Goal: Task Accomplishment & Management: Manage account settings

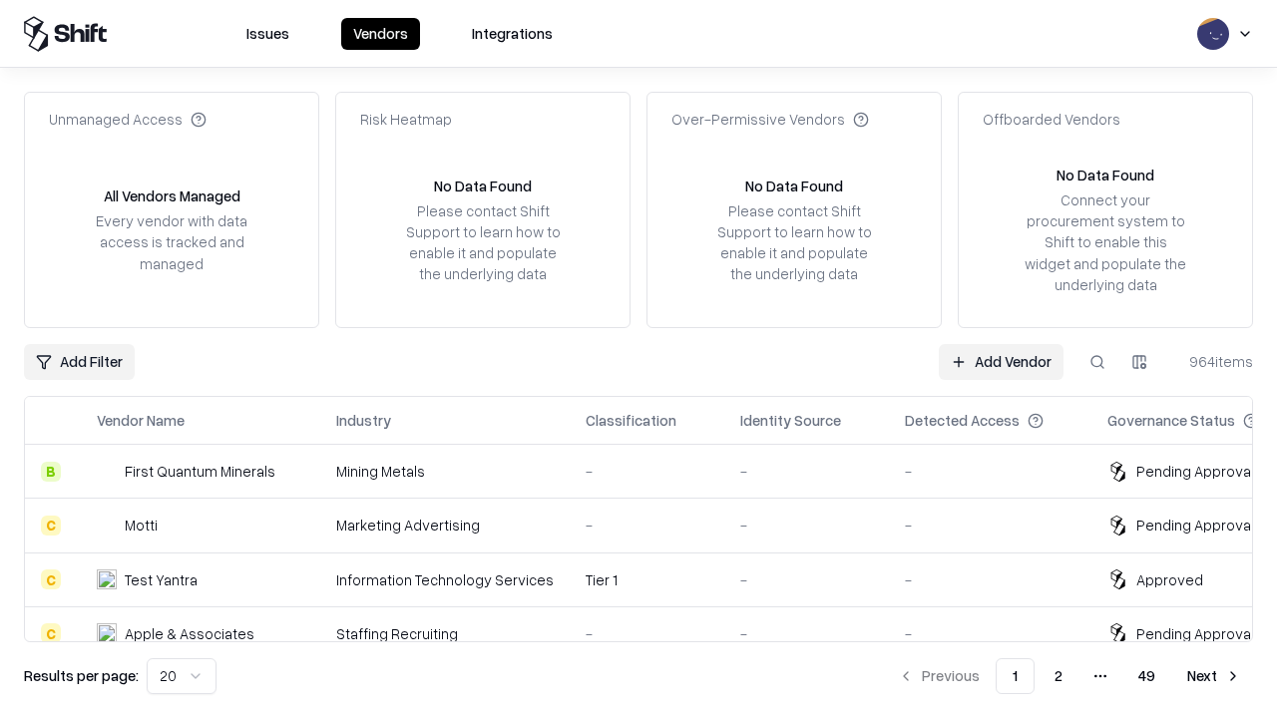
click at [1000, 361] on link "Add Vendor" at bounding box center [1001, 362] width 125 height 36
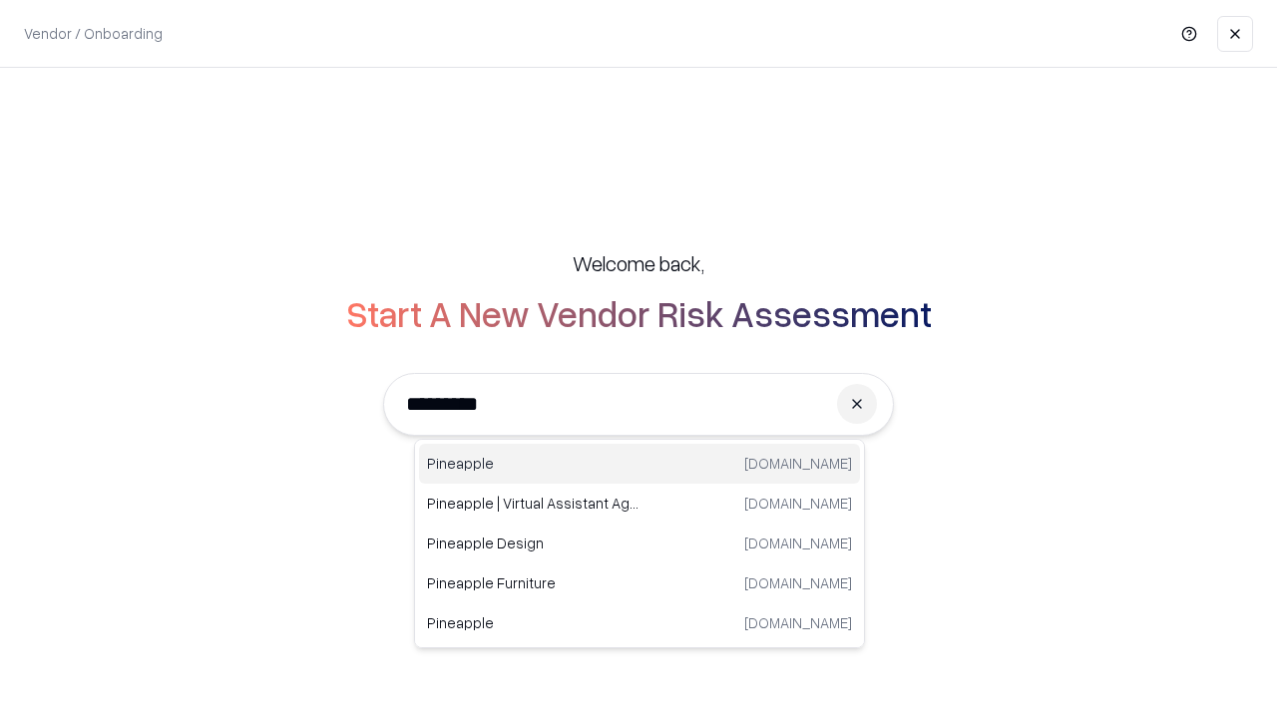
click at [639, 464] on div "Pineapple pineappleenergy.com" at bounding box center [639, 464] width 441 height 40
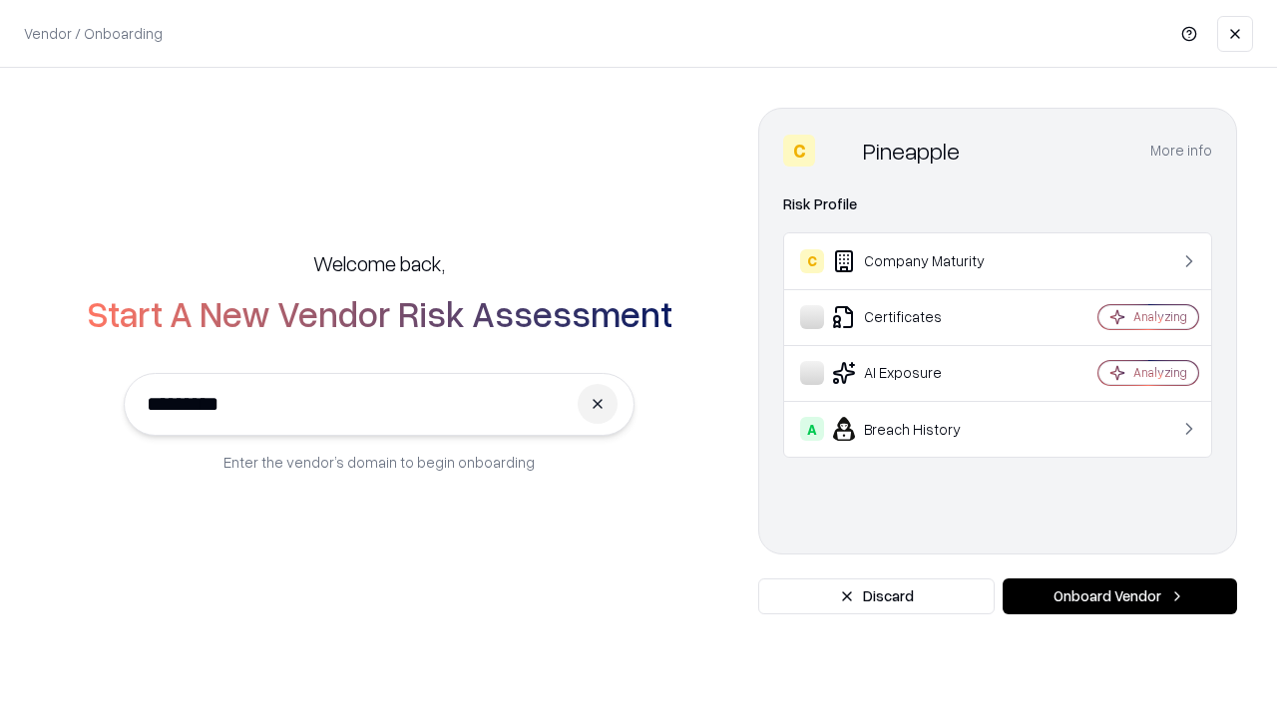
type input "*********"
click at [1119, 596] on button "Onboard Vendor" at bounding box center [1119, 596] width 234 height 36
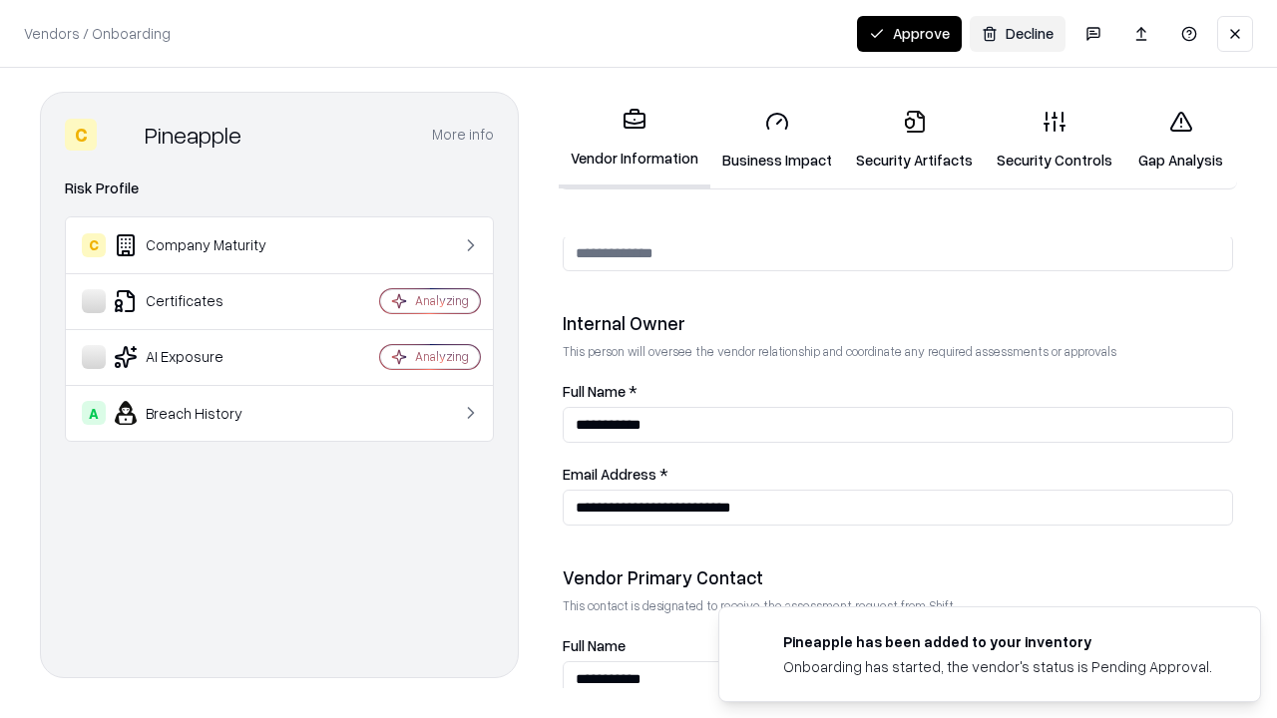
scroll to position [1033, 0]
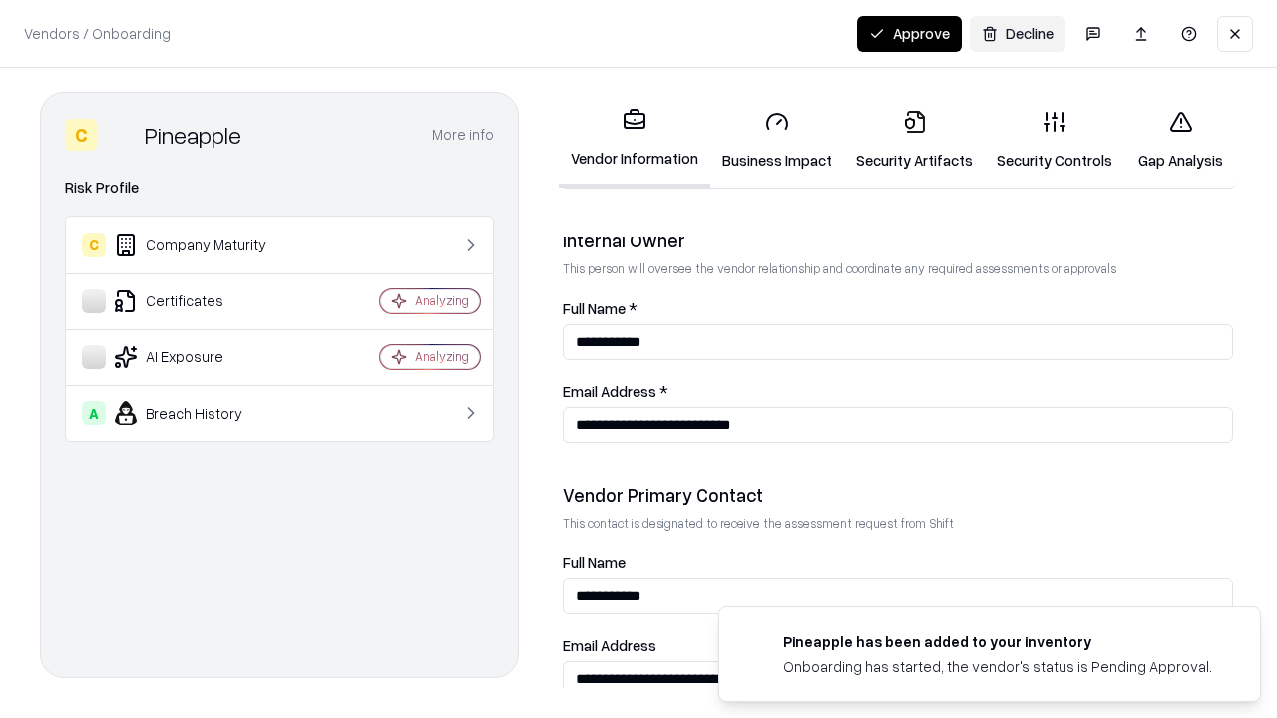
click at [777, 140] on link "Business Impact" at bounding box center [777, 140] width 134 height 93
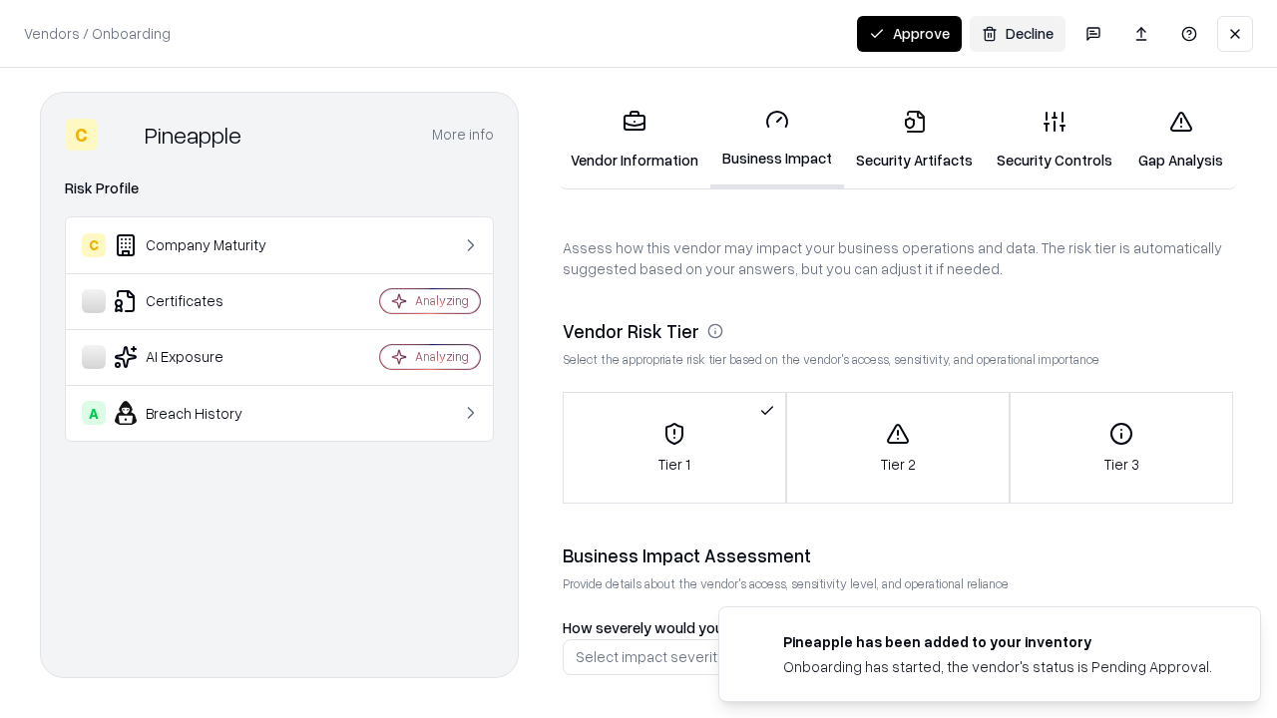
click at [914, 140] on link "Security Artifacts" at bounding box center [914, 140] width 141 height 93
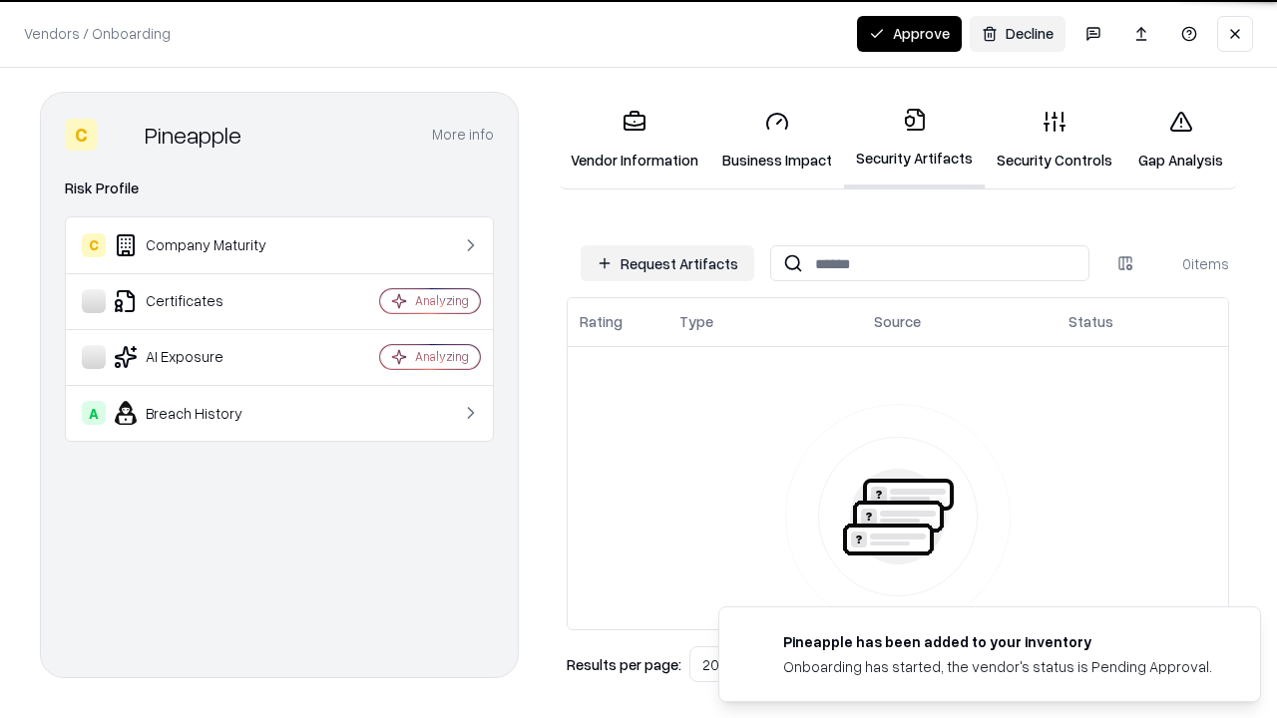
click at [667, 263] on button "Request Artifacts" at bounding box center [667, 263] width 174 height 36
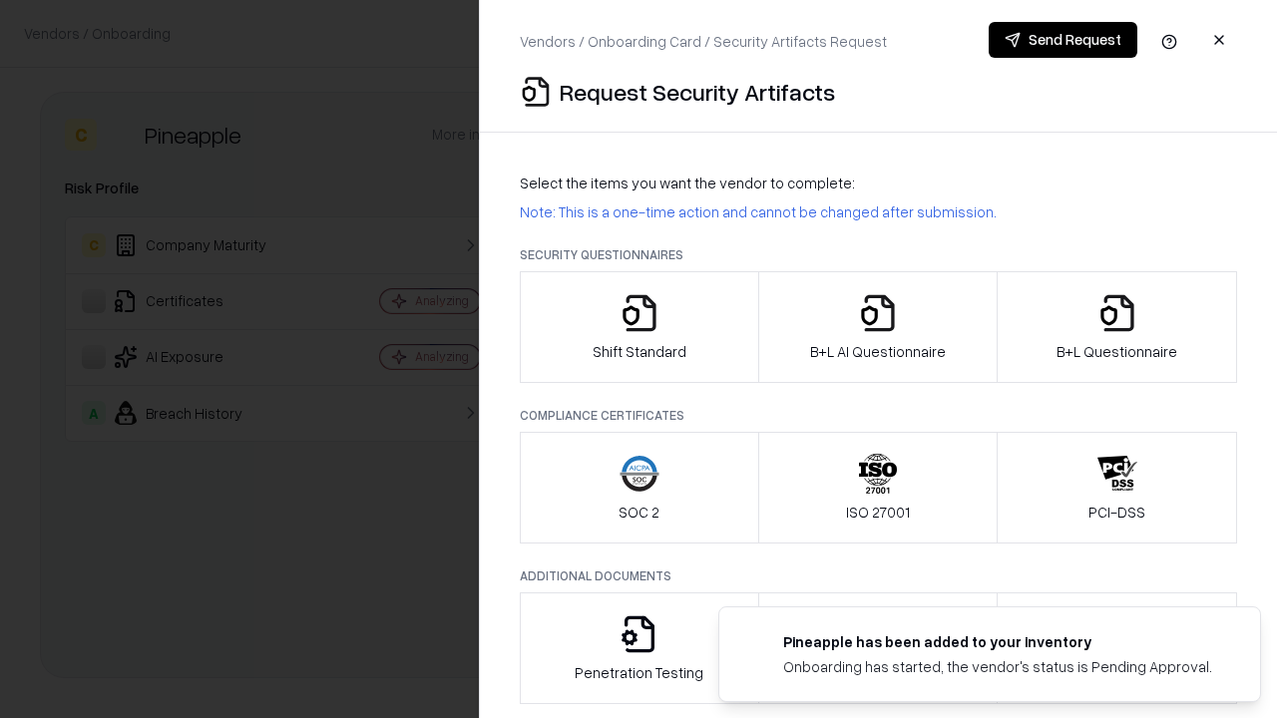
click at [638, 327] on icon "button" at bounding box center [639, 313] width 40 height 40
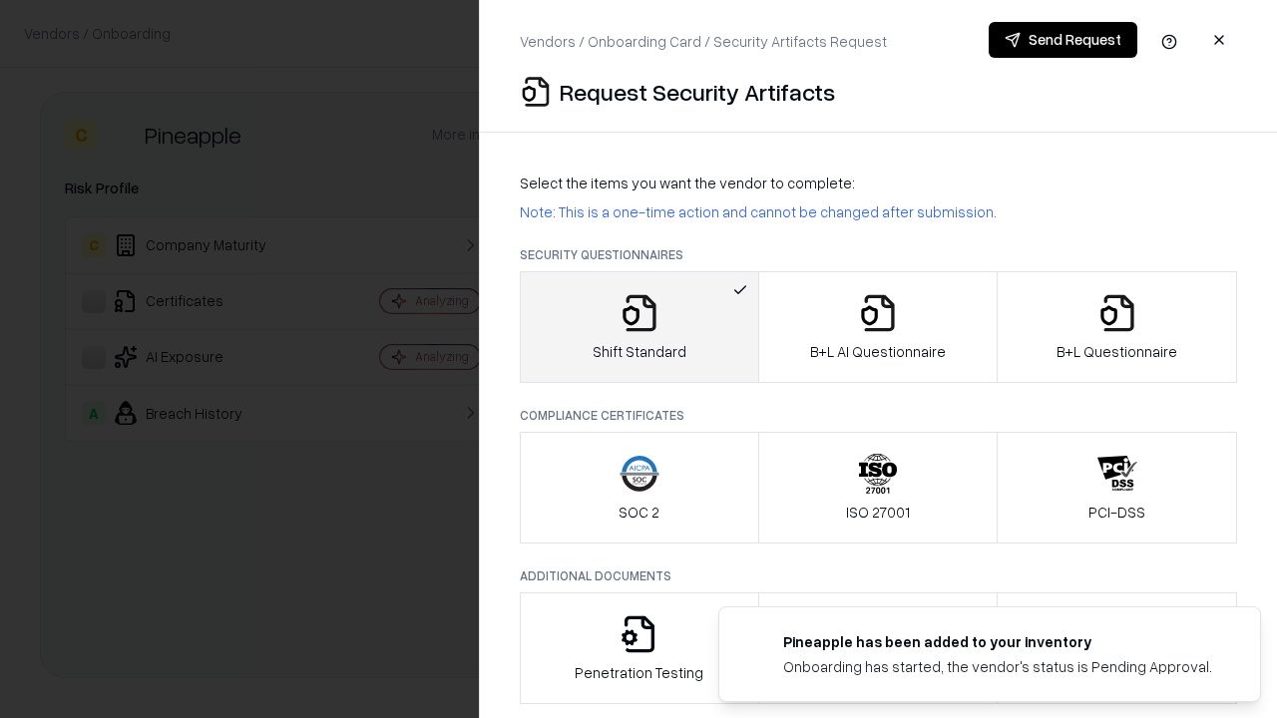
click at [1062, 40] on button "Send Request" at bounding box center [1062, 40] width 149 height 36
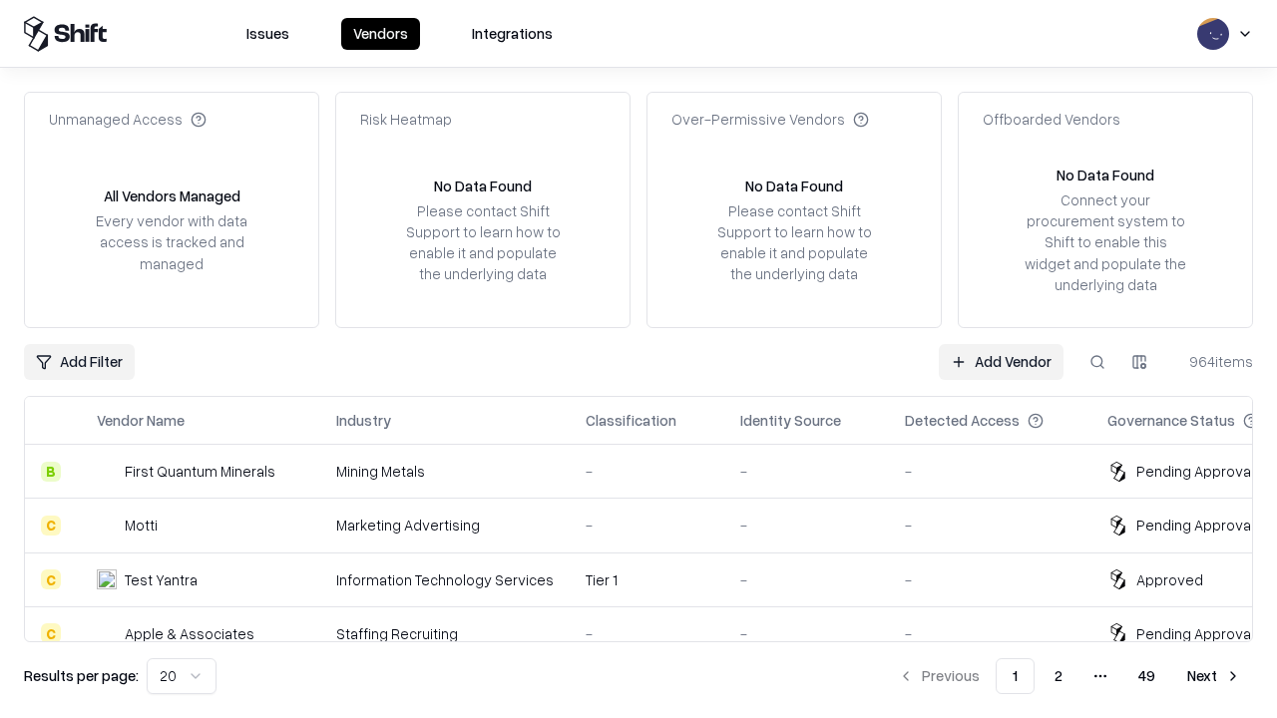
click at [1097, 361] on button at bounding box center [1097, 362] width 36 height 36
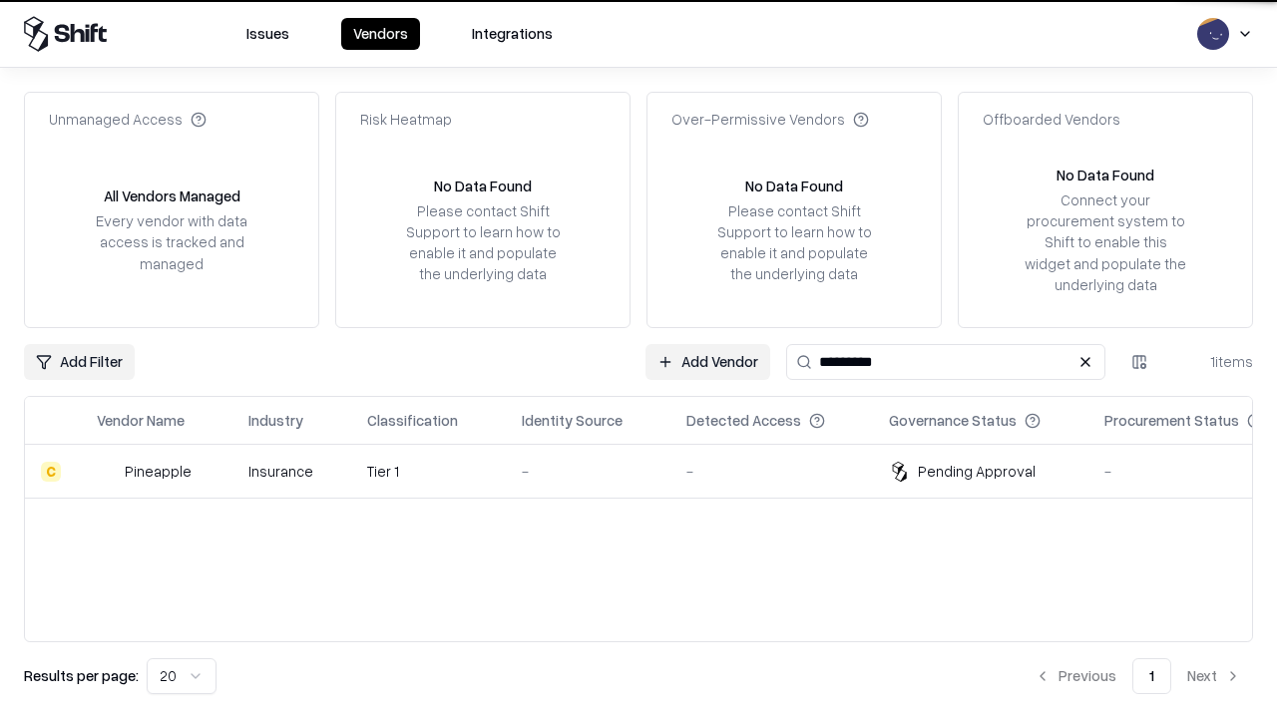
type input "*********"
click at [650, 471] on div "-" at bounding box center [588, 471] width 133 height 21
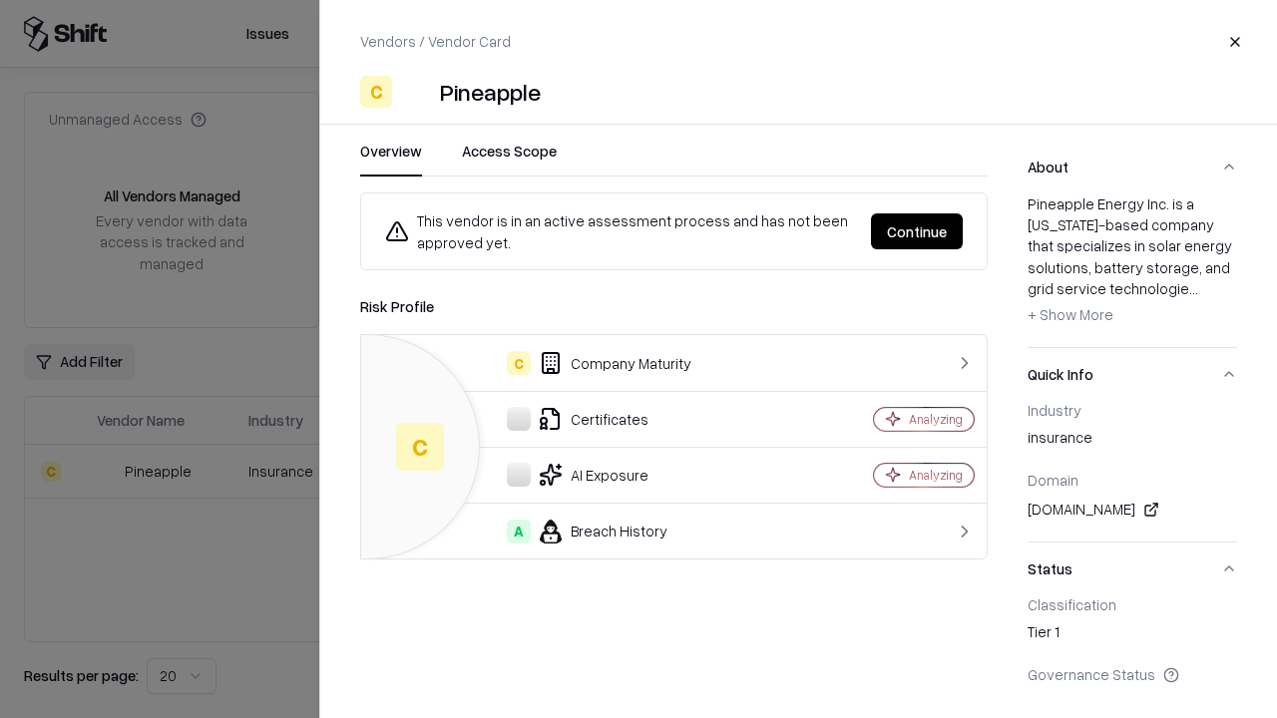
click at [917, 231] on button "Continue" at bounding box center [917, 231] width 92 height 36
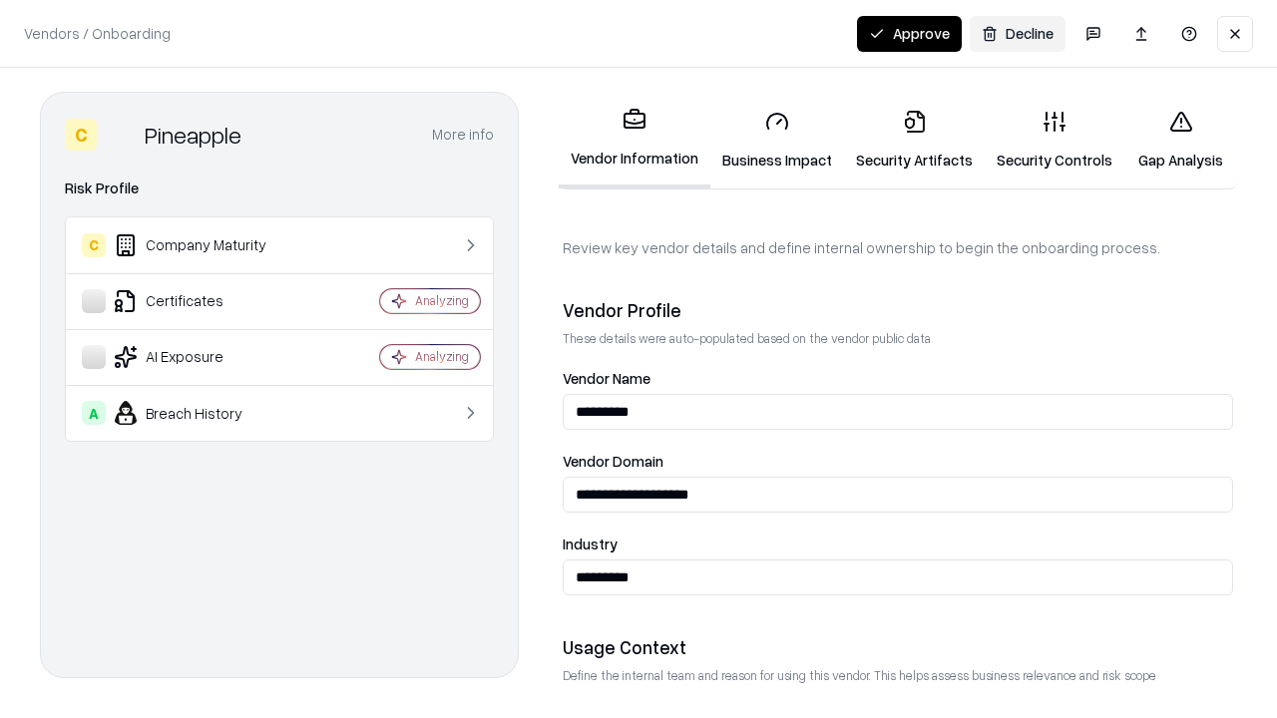
click at [914, 140] on link "Security Artifacts" at bounding box center [914, 140] width 141 height 93
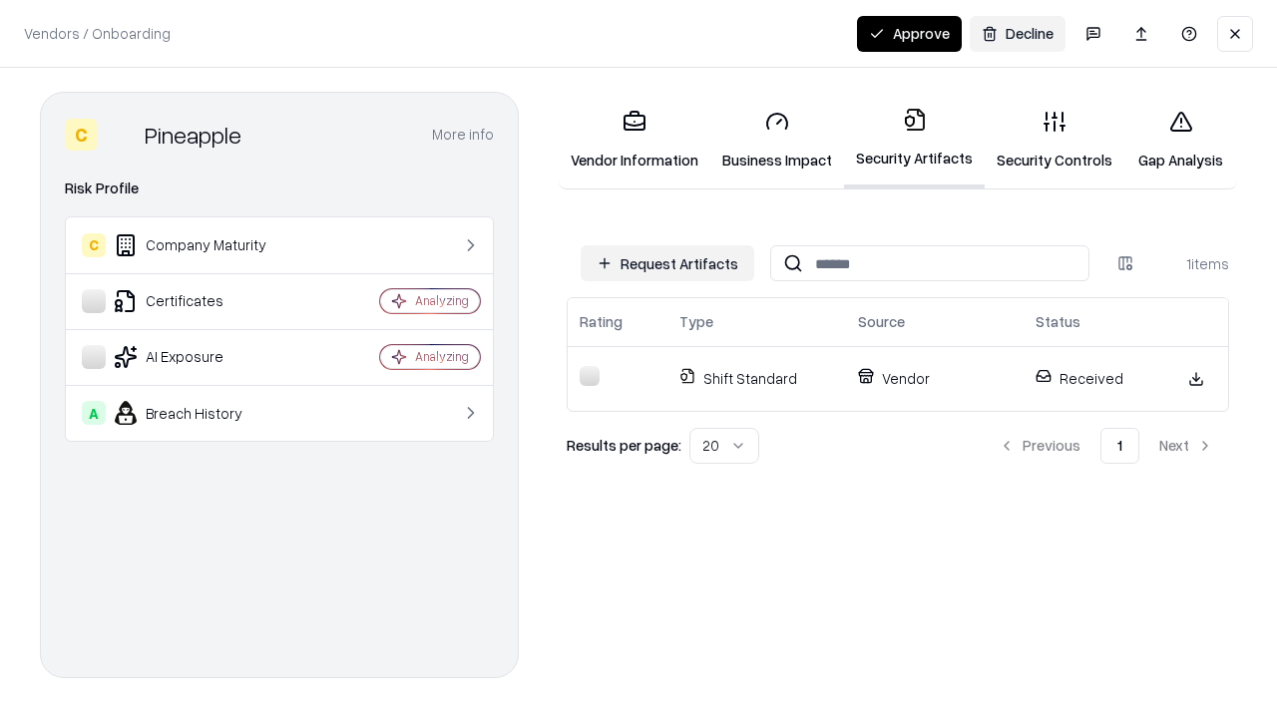
click at [909, 33] on button "Approve" at bounding box center [909, 34] width 105 height 36
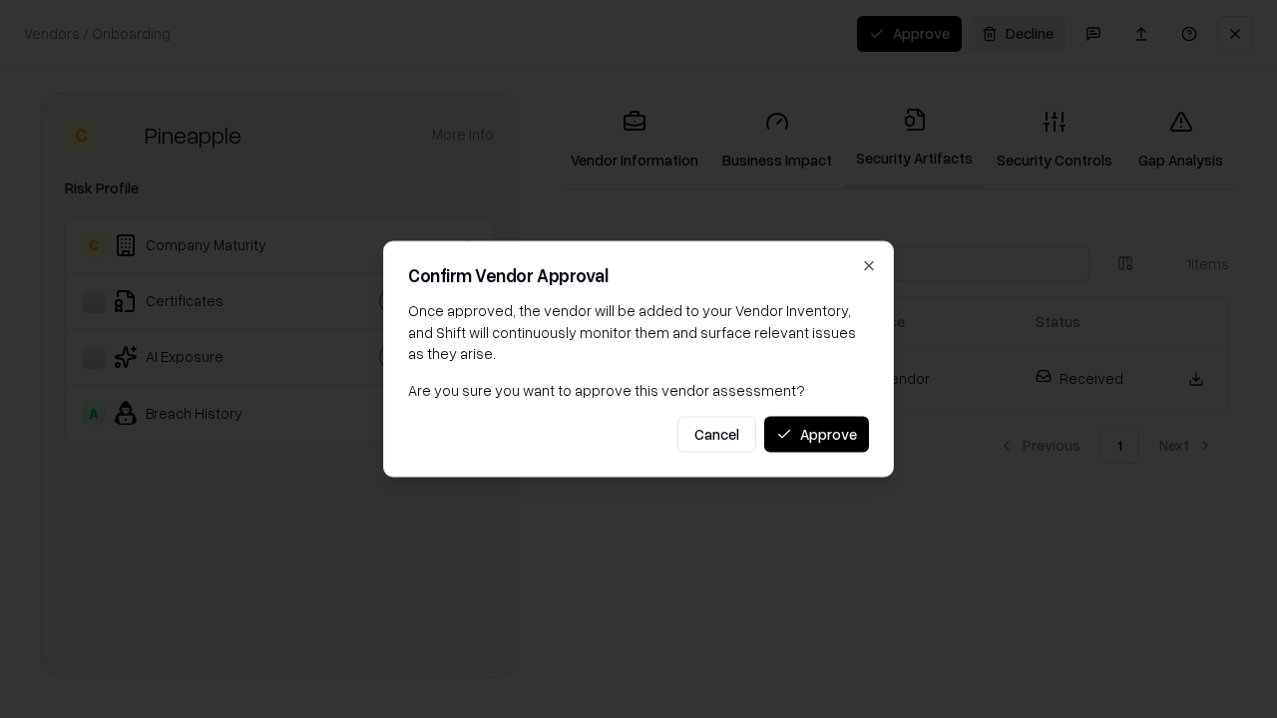
click at [816, 434] on button "Approve" at bounding box center [816, 434] width 105 height 36
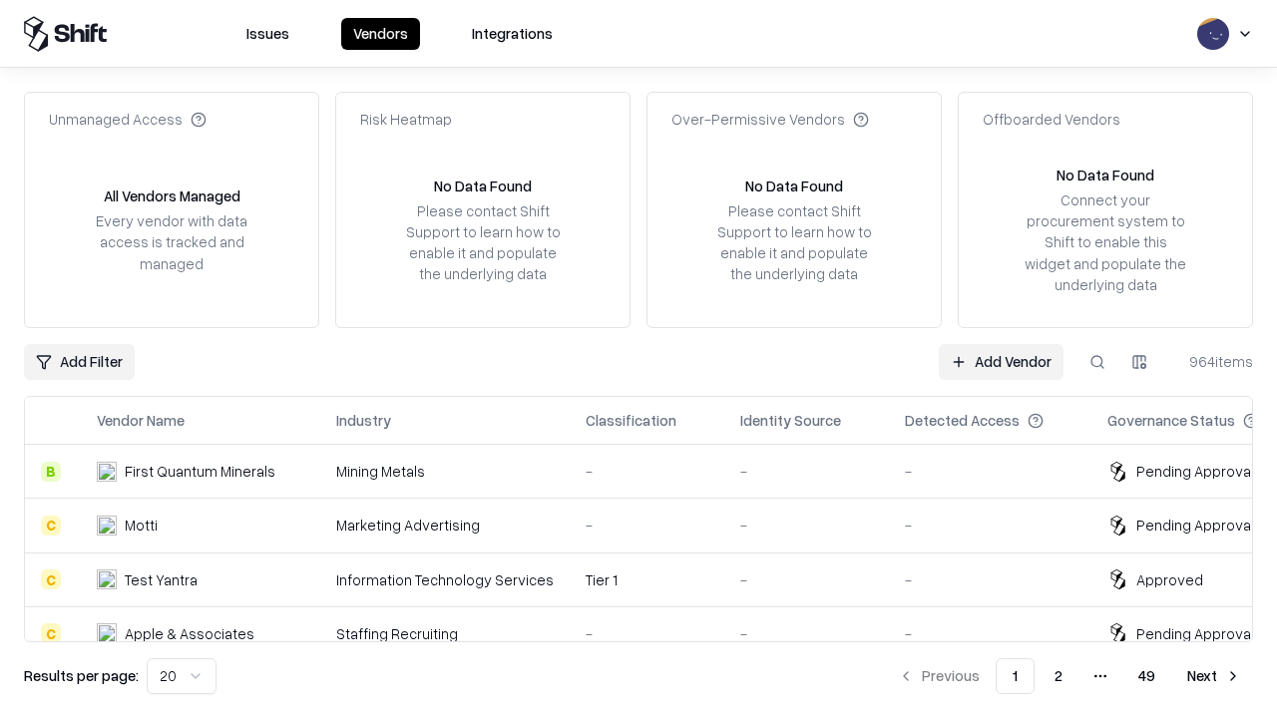
type input "*********"
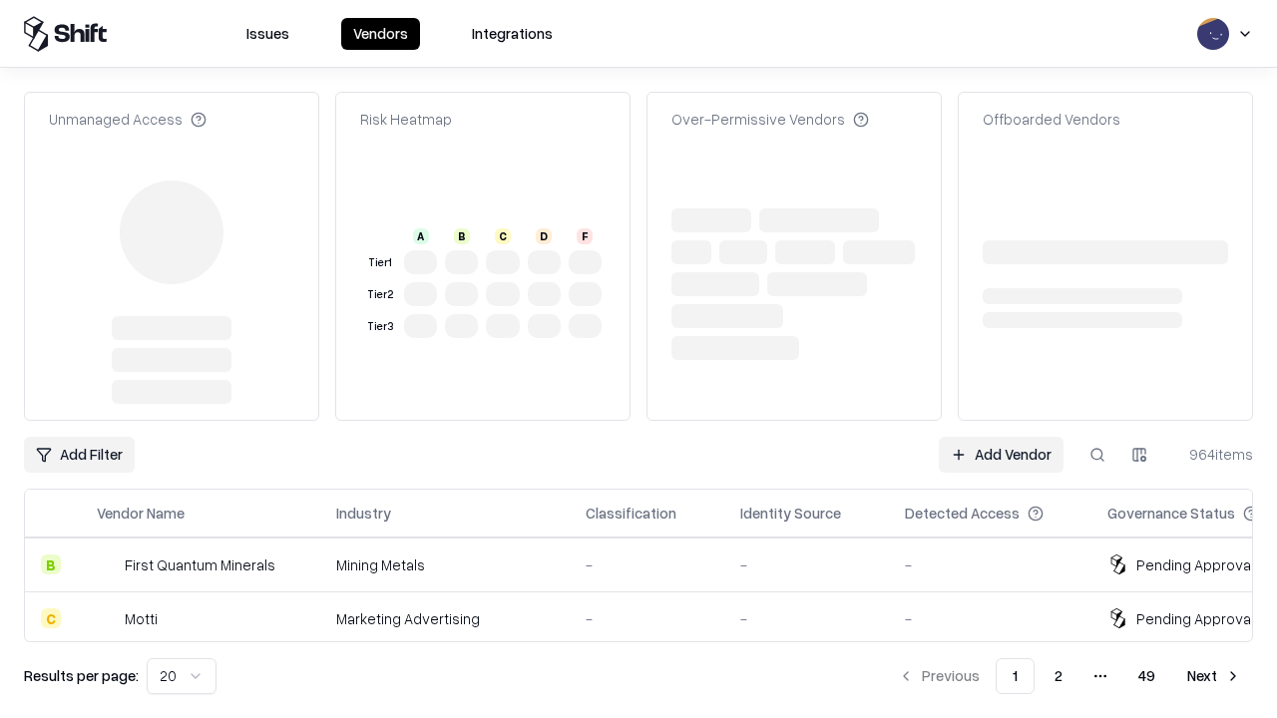
click at [1000, 437] on link "Add Vendor" at bounding box center [1001, 455] width 125 height 36
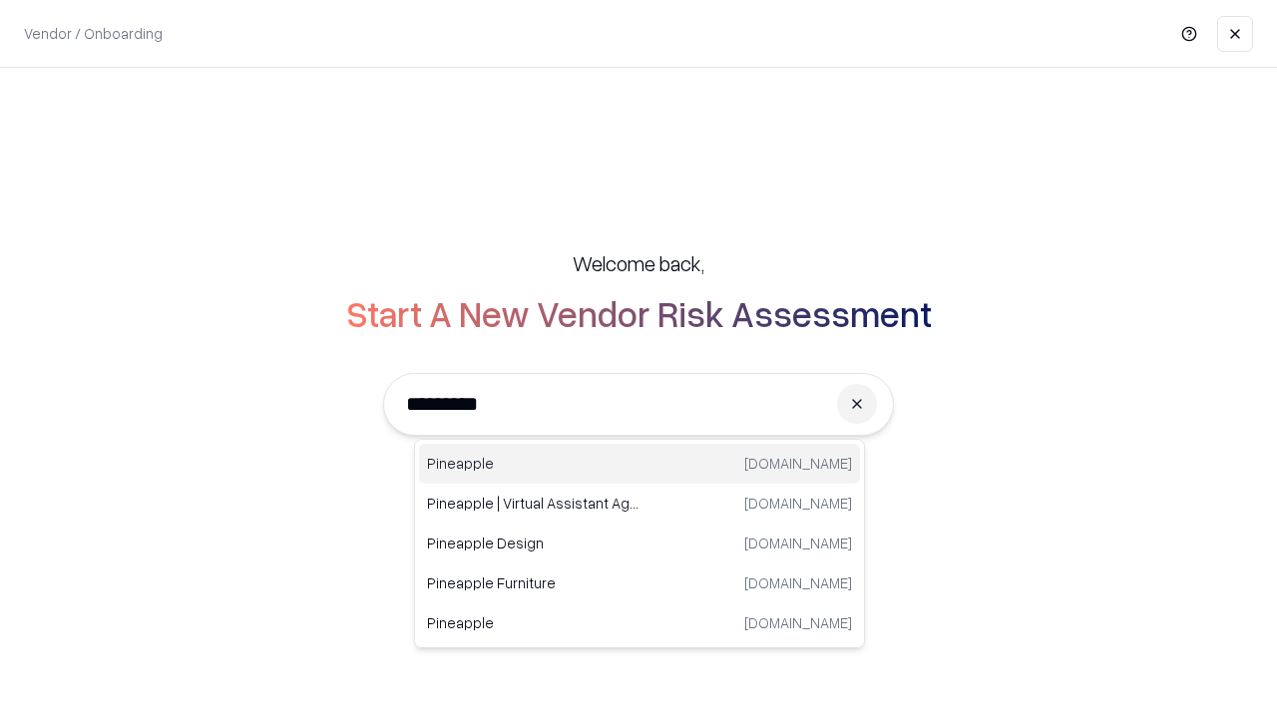
click at [639, 464] on div "Pineapple pineappleenergy.com" at bounding box center [639, 464] width 441 height 40
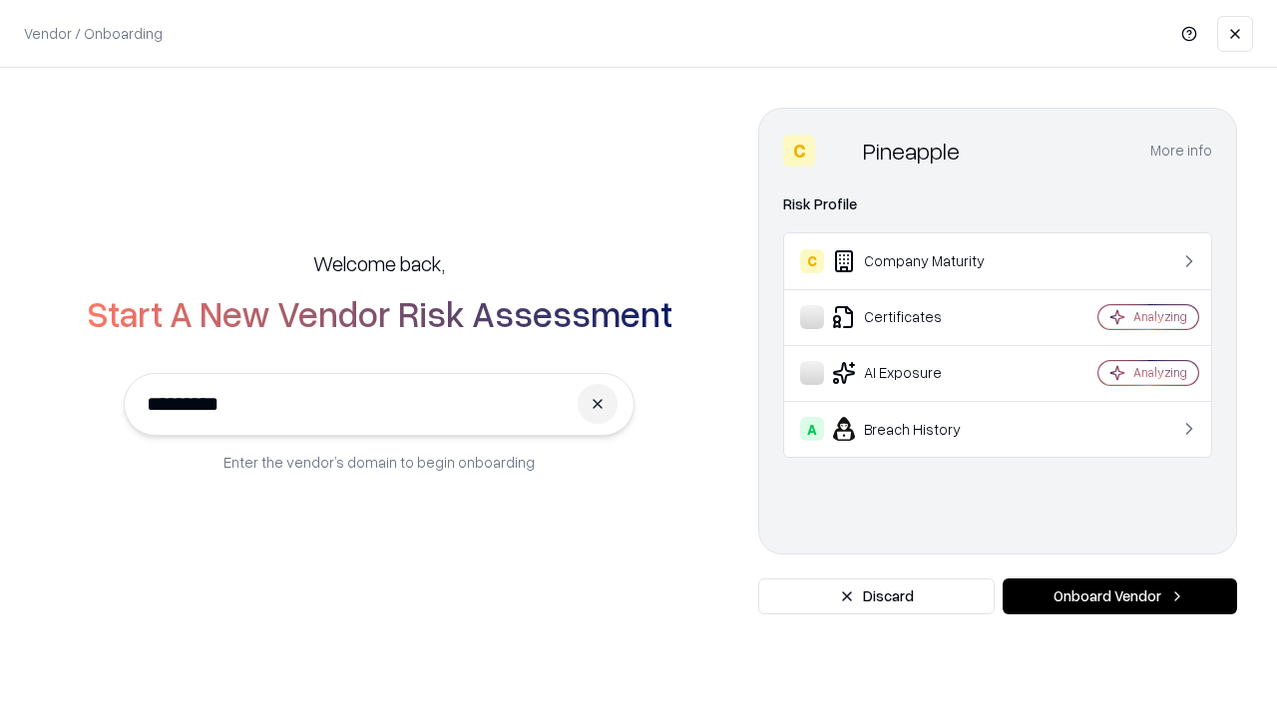
type input "*********"
click at [1119, 596] on button "Onboard Vendor" at bounding box center [1119, 596] width 234 height 36
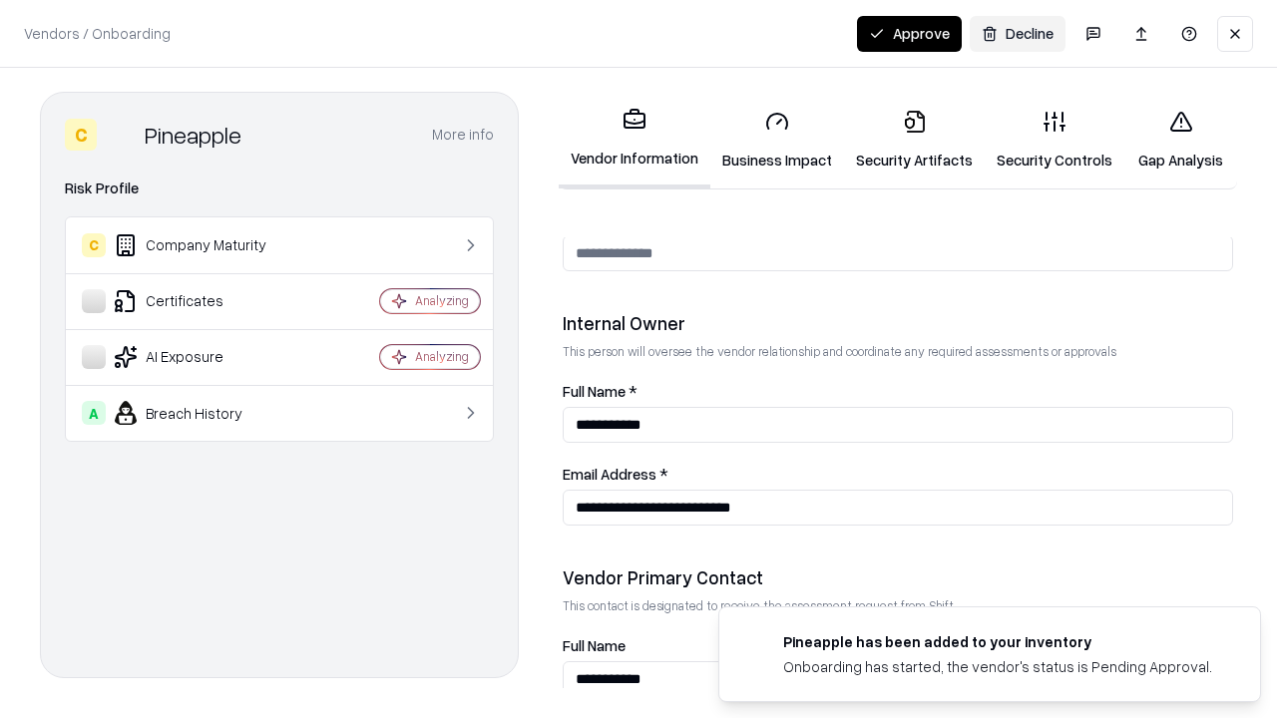
scroll to position [1033, 0]
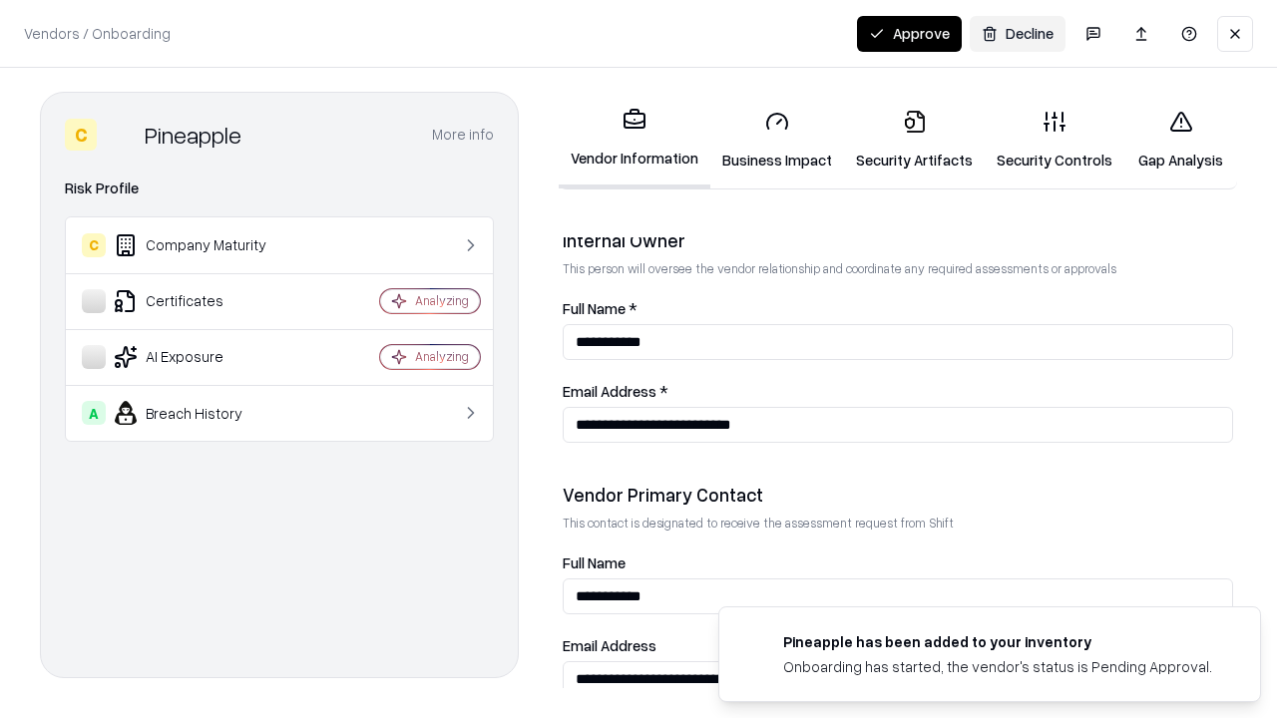
click at [909, 33] on button "Approve" at bounding box center [909, 34] width 105 height 36
